Goal: Communication & Community: Ask a question

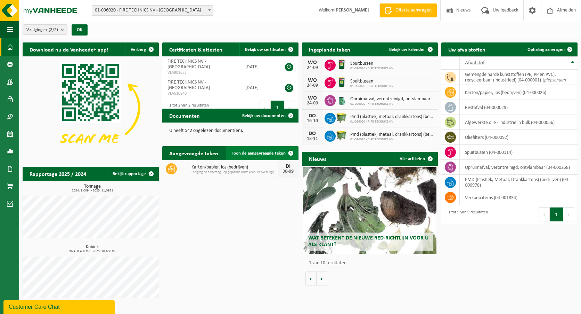
click at [243, 155] on span "Toon de aangevraagde taken" at bounding box center [259, 153] width 54 height 5
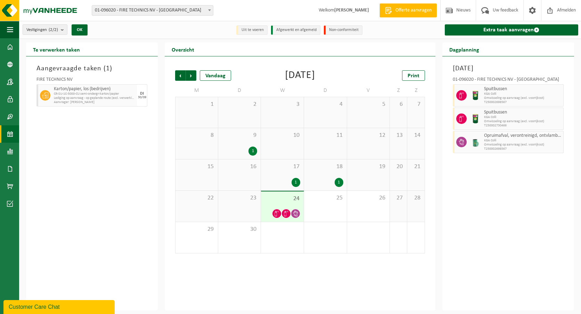
click at [66, 304] on div "Customer Care Chat" at bounding box center [59, 306] width 101 height 8
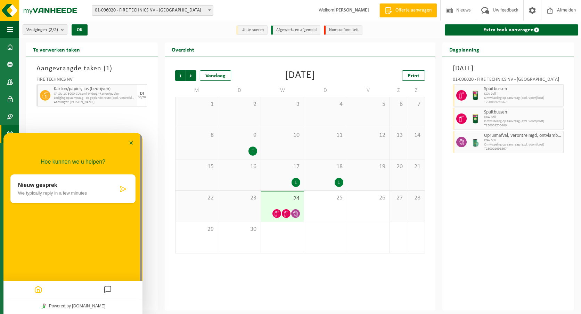
click at [124, 187] on icon at bounding box center [123, 188] width 7 height 7
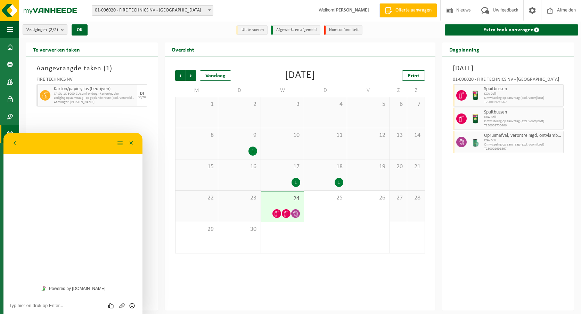
click at [76, 305] on textarea at bounding box center [73, 305] width 128 height 6
type textarea "k"
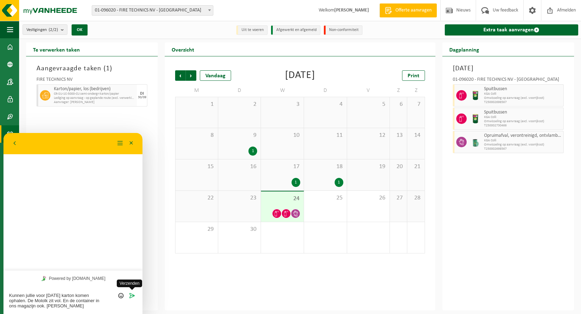
type textarea "Kunnen jullie voor [DATE] karton komen ophalen. De Mololk zit vol. En de contai…"
click at [129, 295] on icon "Verzenden" at bounding box center [132, 295] width 6 height 6
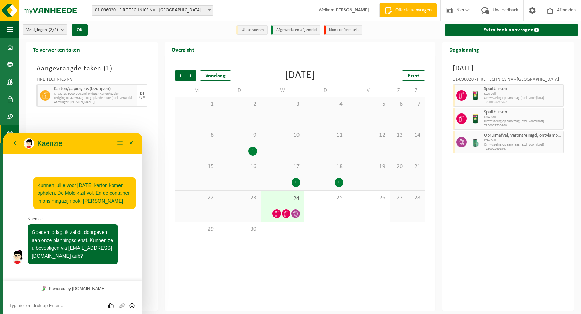
click at [36, 307] on textarea at bounding box center [73, 305] width 128 height 6
click at [23, 306] on textarea at bounding box center [73, 305] width 128 height 6
drag, startPoint x: 105, startPoint y: 247, endPoint x: 39, endPoint y: 247, distance: 65.3
click at [39, 247] on span "Goedemiddag, ik zal dit doorgeven aan onze planningsdienst. Kunnen ze u bevesti…" at bounding box center [72, 243] width 81 height 29
copy span "[PERSON_NAME][EMAIL_ADDRESS][DOMAIN_NAME]"
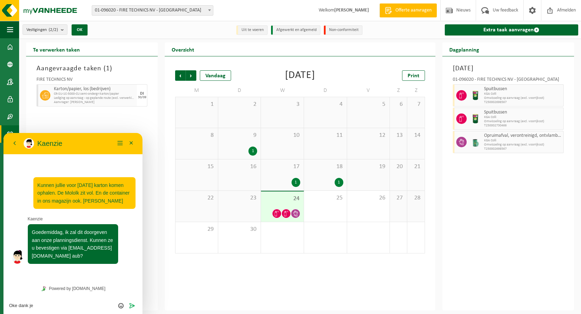
click at [43, 303] on textarea "Oke dank je" at bounding box center [73, 305] width 128 height 6
paste textarea "[PERSON_NAME][EMAIL_ADDRESS][DOMAIN_NAME]"
click at [33, 306] on textarea "Oke dank je [PERSON_NAME][EMAIL_ADDRESS][DOMAIN_NAME]" at bounding box center [73, 305] width 128 height 6
type textarea "Oke dank via [EMAIL_ADDRESS][DOMAIN_NAME]"
click at [132, 307] on icon "Verzenden" at bounding box center [132, 305] width 6 height 6
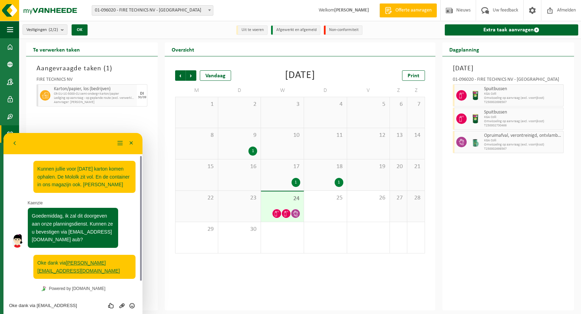
scroll to position [12, 0]
